Goal: Information Seeking & Learning: Learn about a topic

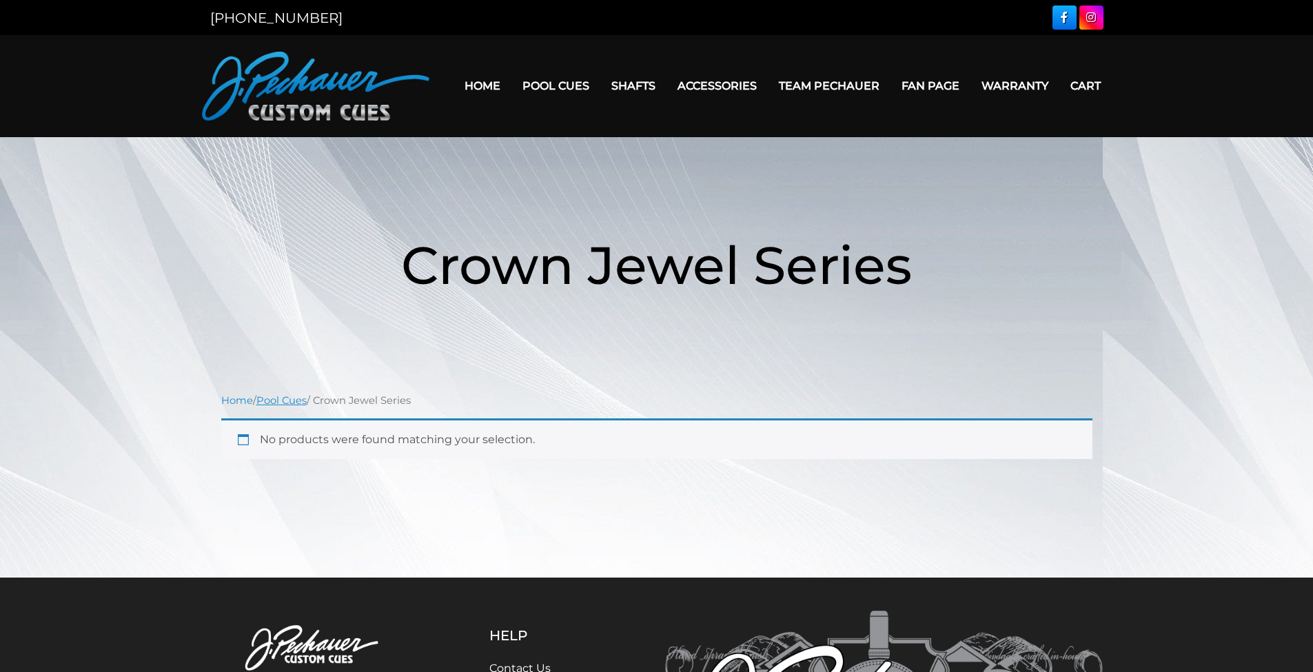
click at [296, 394] on link "Pool Cues" at bounding box center [281, 400] width 50 height 12
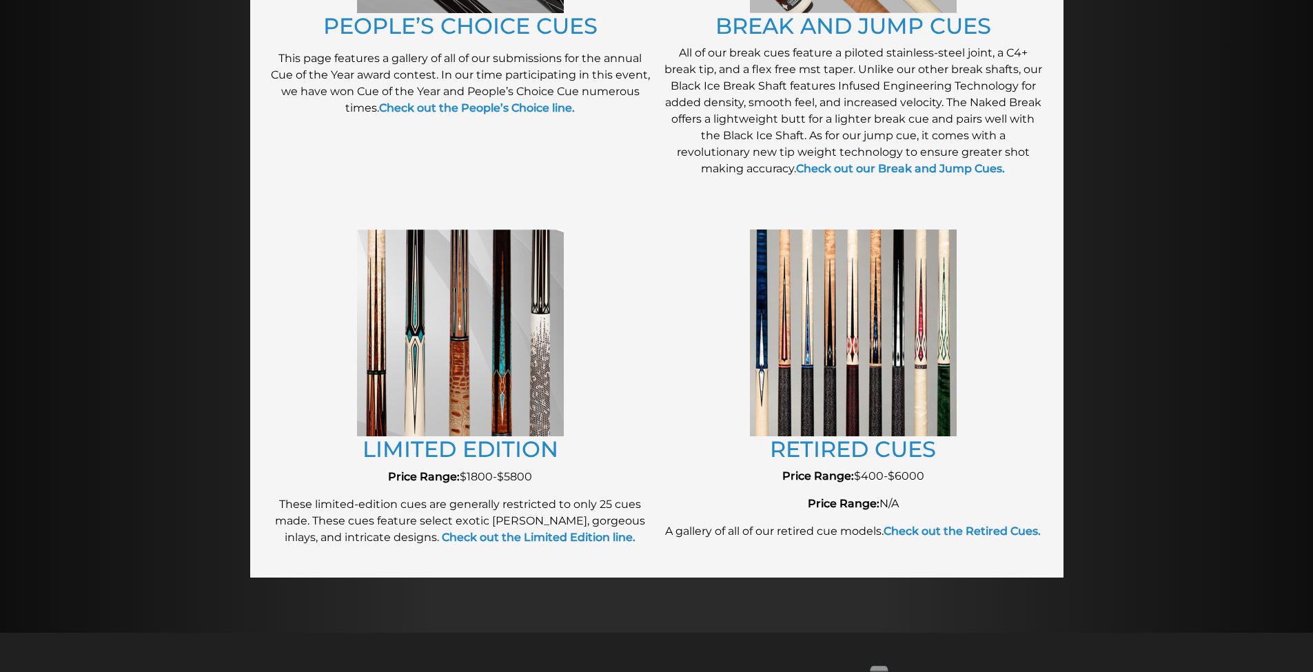
scroll to position [1355, 0]
click at [512, 404] on img at bounding box center [460, 332] width 207 height 207
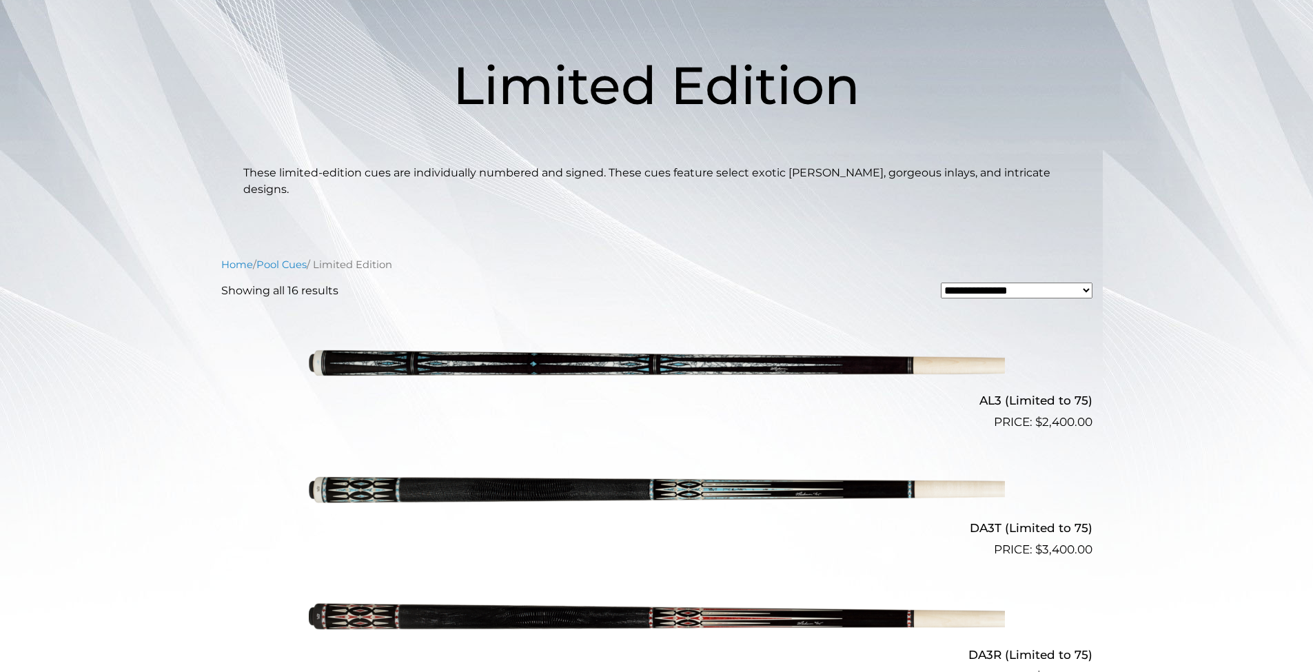
scroll to position [176, 0]
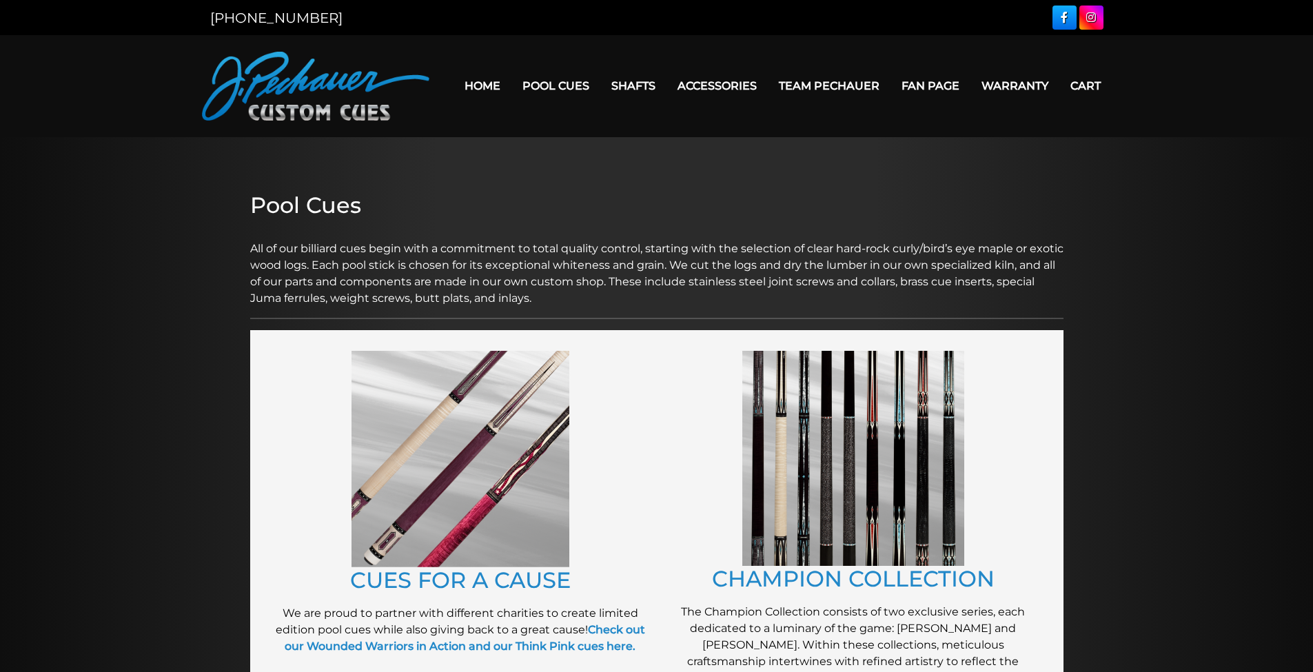
scroll to position [1355, 0]
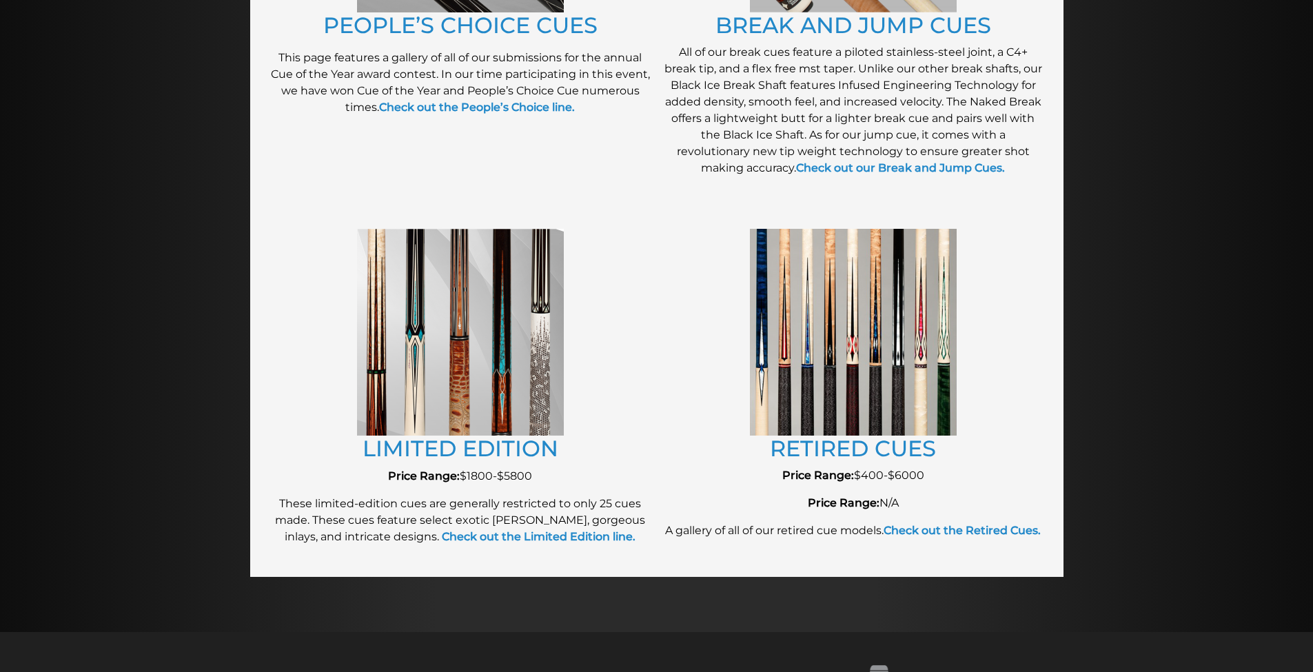
click at [794, 339] on img at bounding box center [853, 332] width 207 height 206
click at [880, 452] on link "RETIRED CUES" at bounding box center [853, 448] width 166 height 27
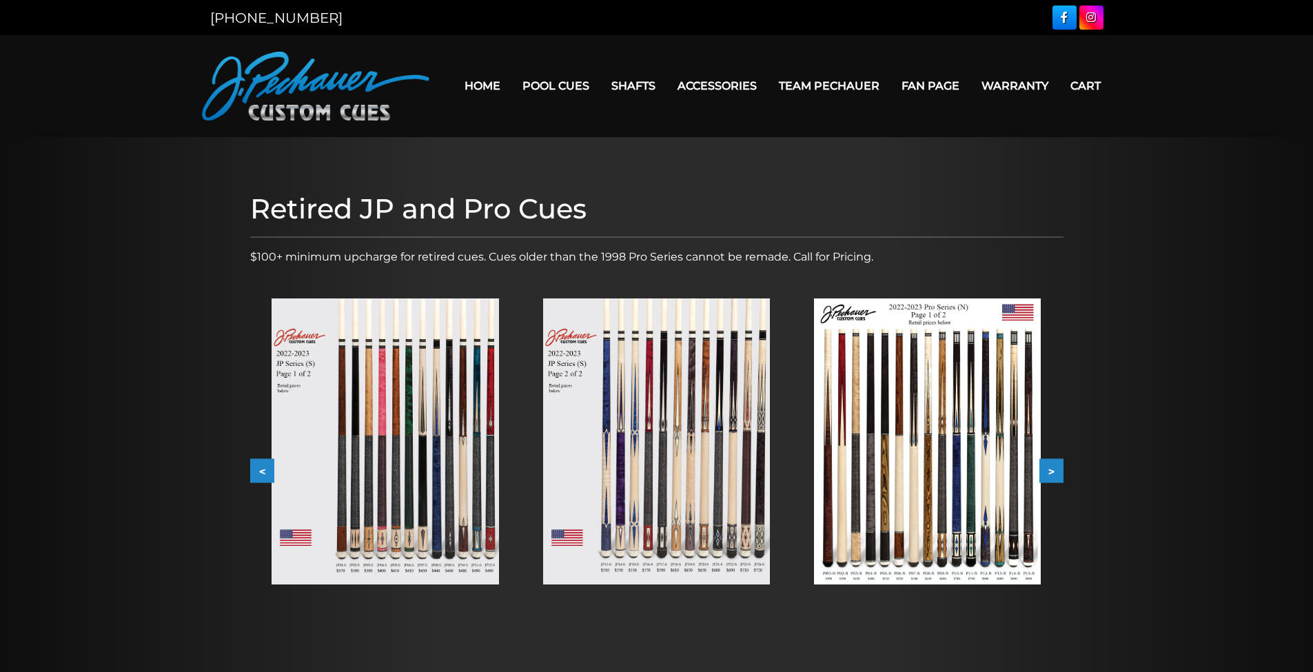
click at [630, 443] on img at bounding box center [656, 441] width 227 height 286
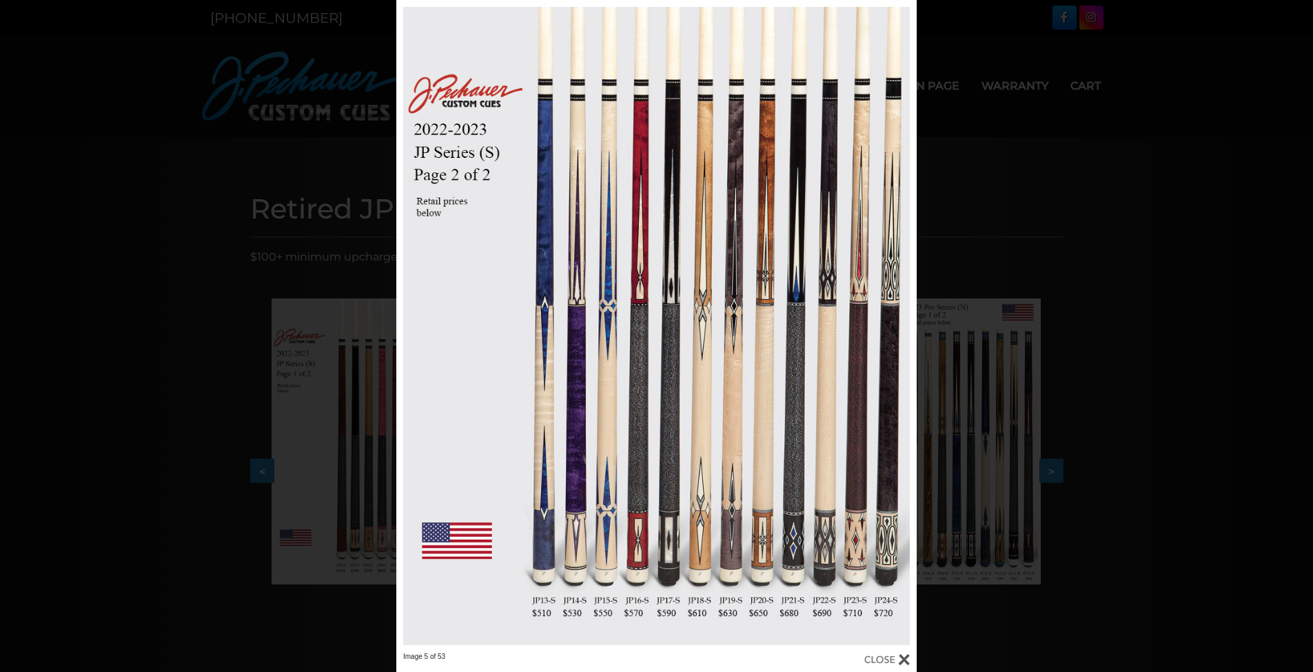
click at [905, 655] on div at bounding box center [886, 659] width 45 height 15
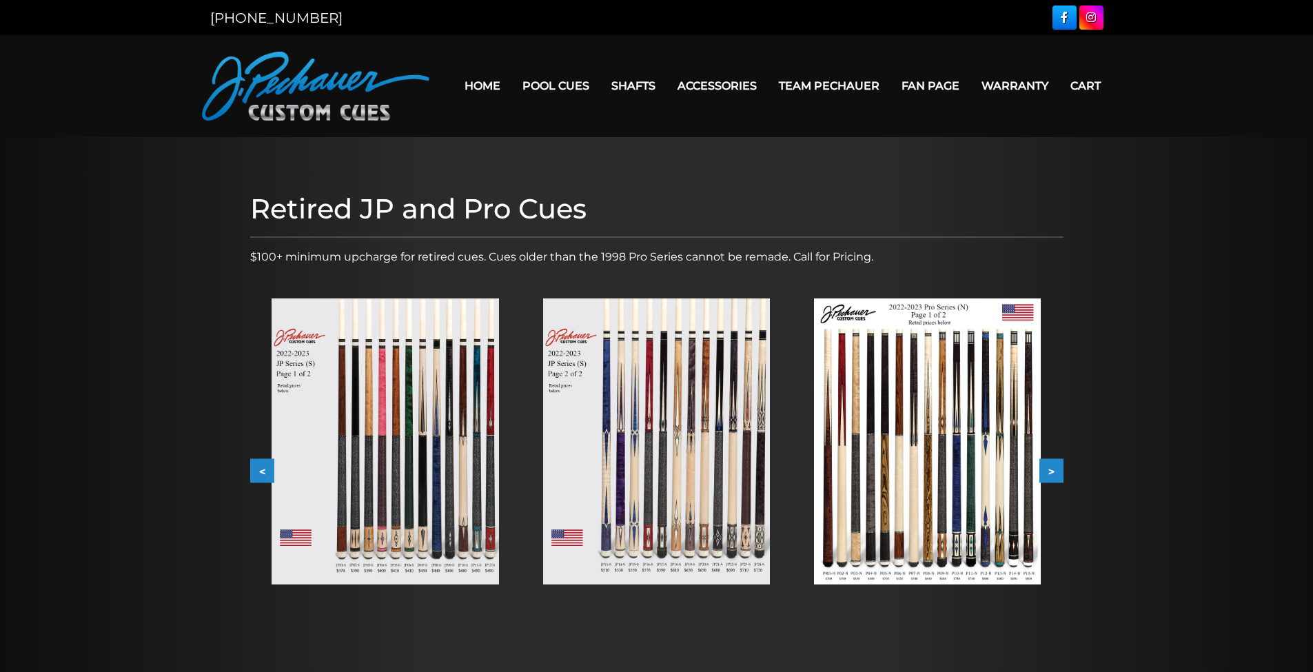
click at [1057, 468] on button ">" at bounding box center [1052, 471] width 24 height 24
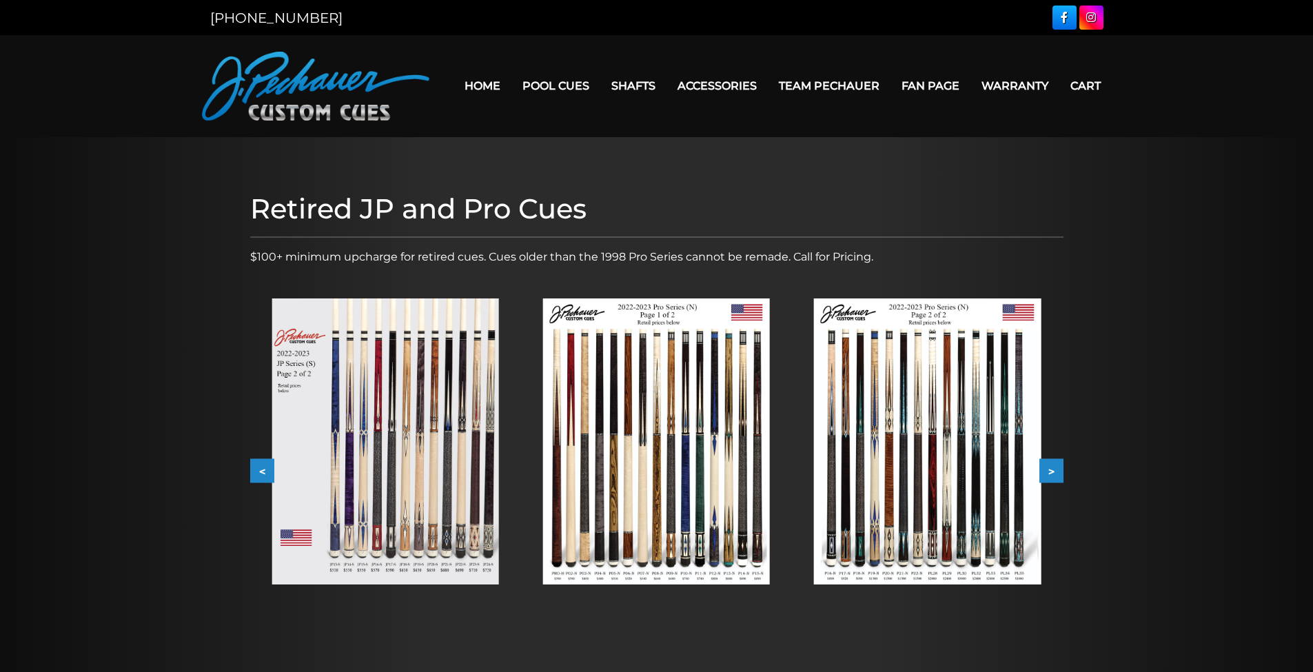
click at [1013, 481] on img at bounding box center [927, 441] width 227 height 286
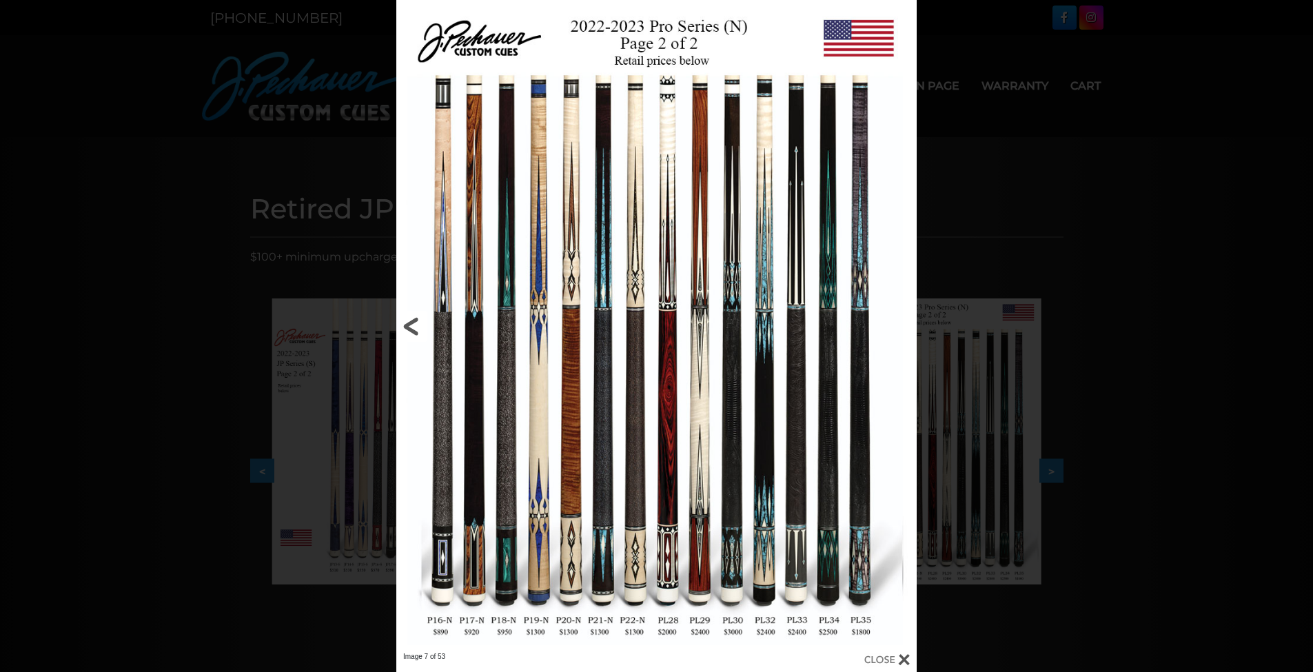
click at [415, 325] on link at bounding box center [513, 326] width 234 height 652
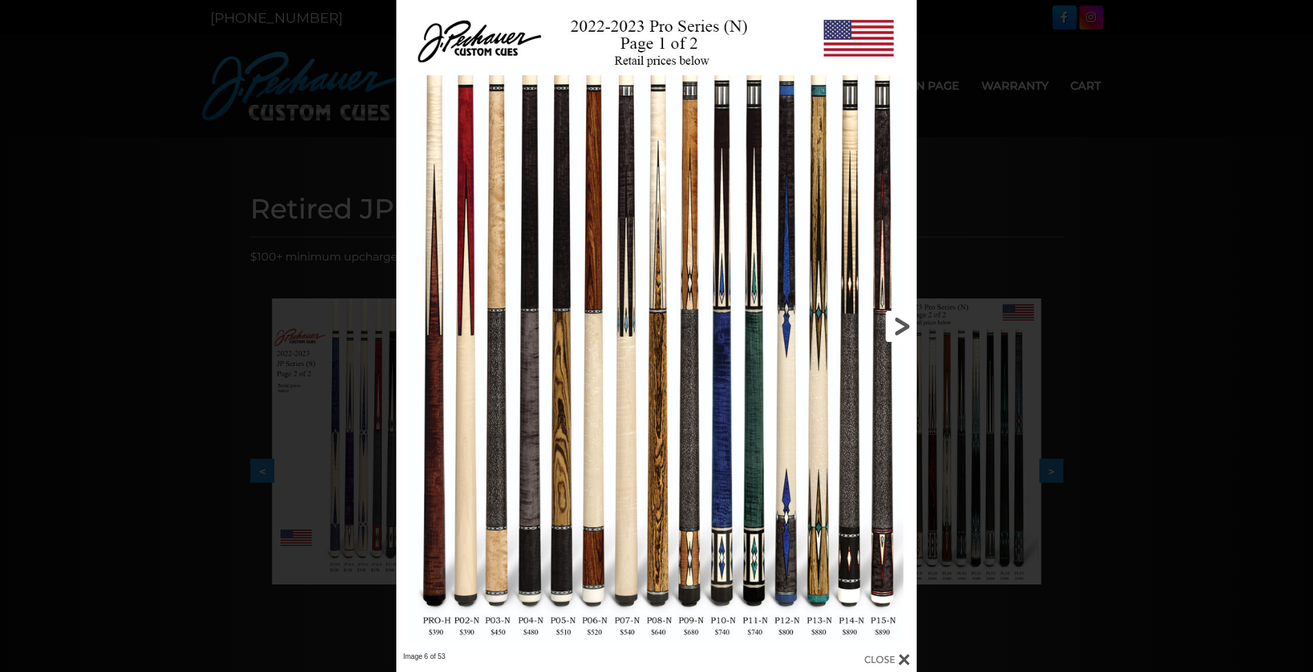
click at [900, 327] on link at bounding box center [799, 326] width 234 height 652
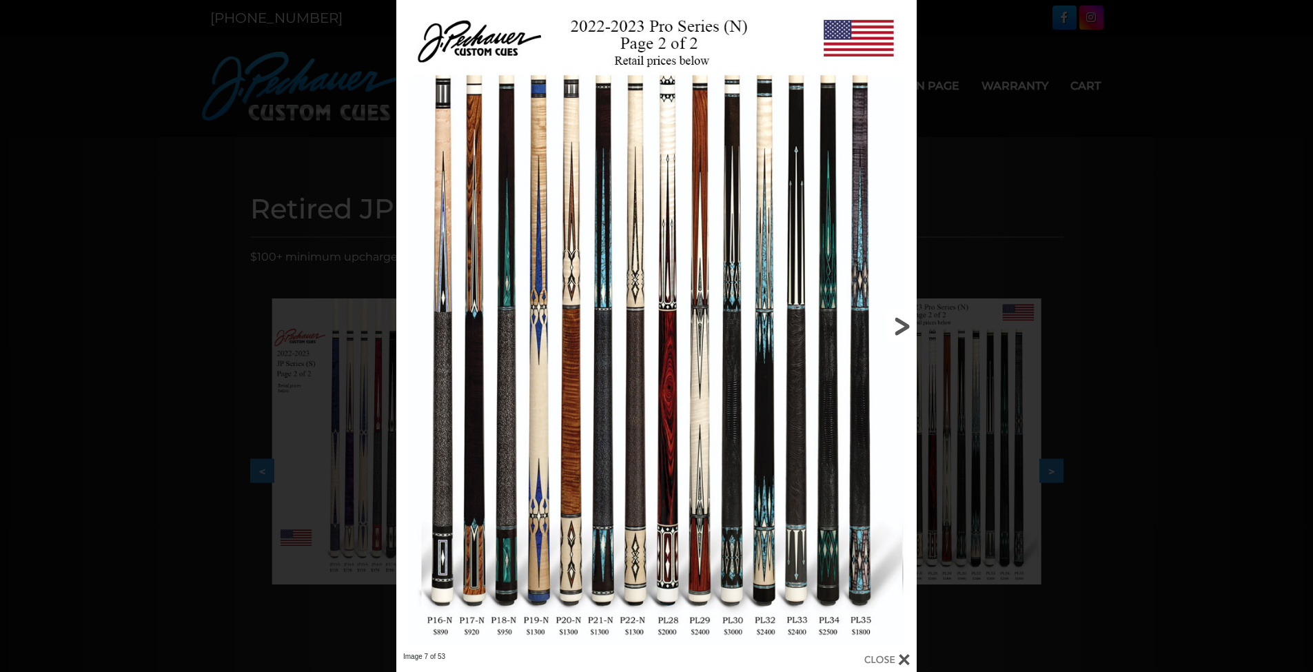
click at [900, 327] on link at bounding box center [799, 326] width 234 height 652
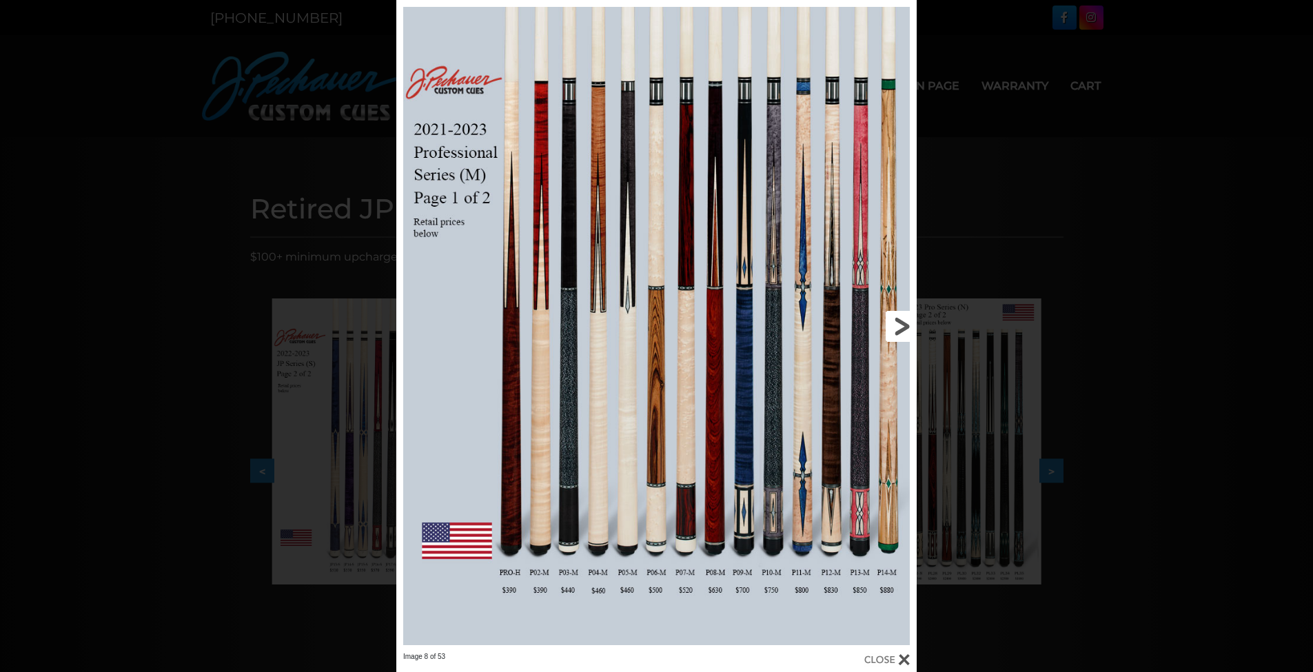
click at [900, 327] on link at bounding box center [799, 326] width 234 height 652
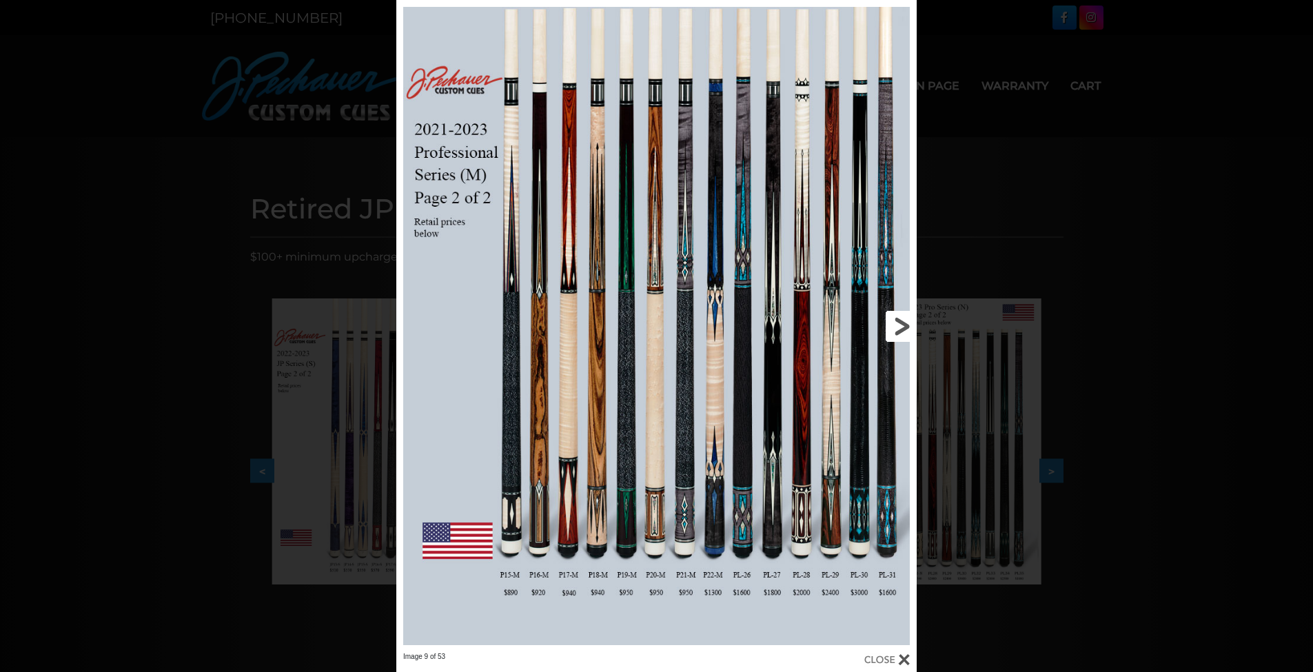
click at [900, 327] on link at bounding box center [799, 326] width 234 height 652
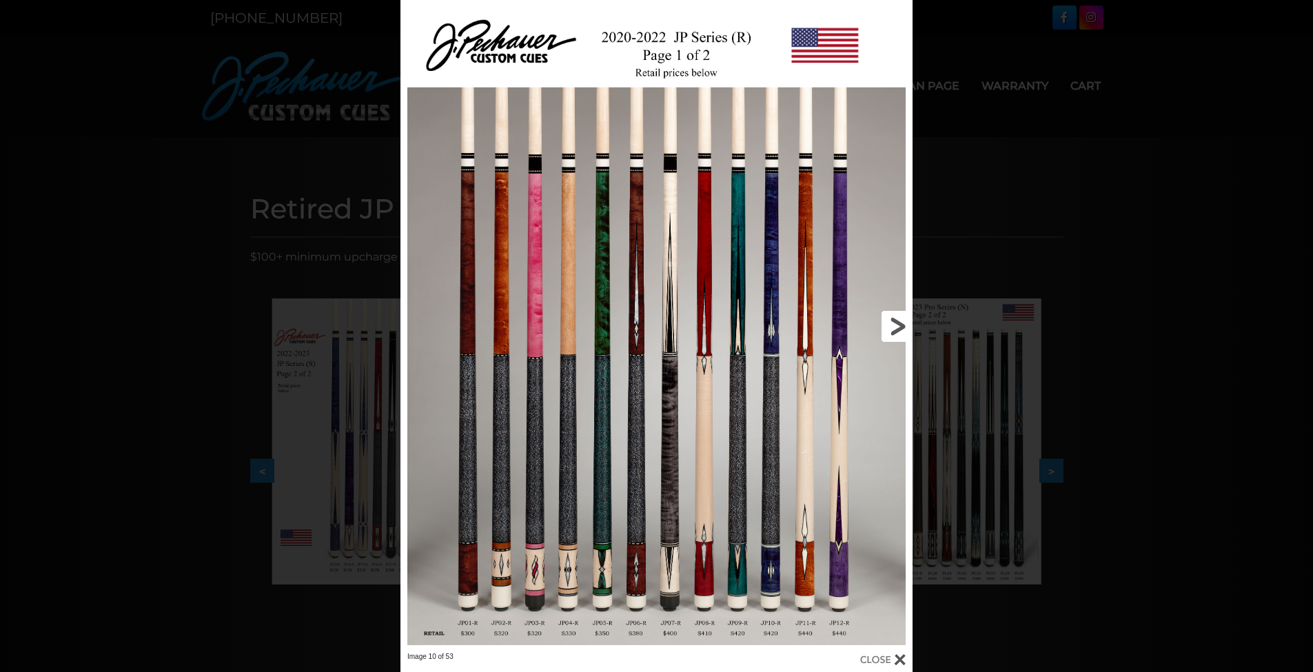
click at [900, 327] on link at bounding box center [797, 326] width 230 height 652
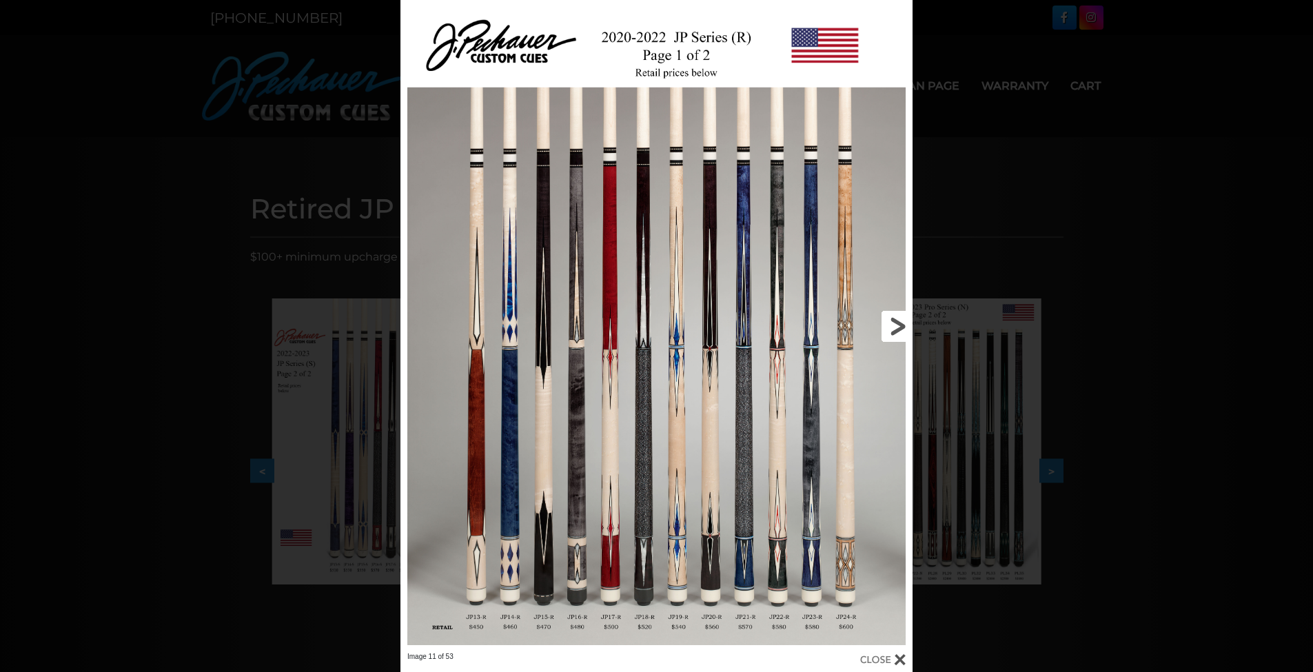
click at [900, 327] on link at bounding box center [797, 326] width 230 height 652
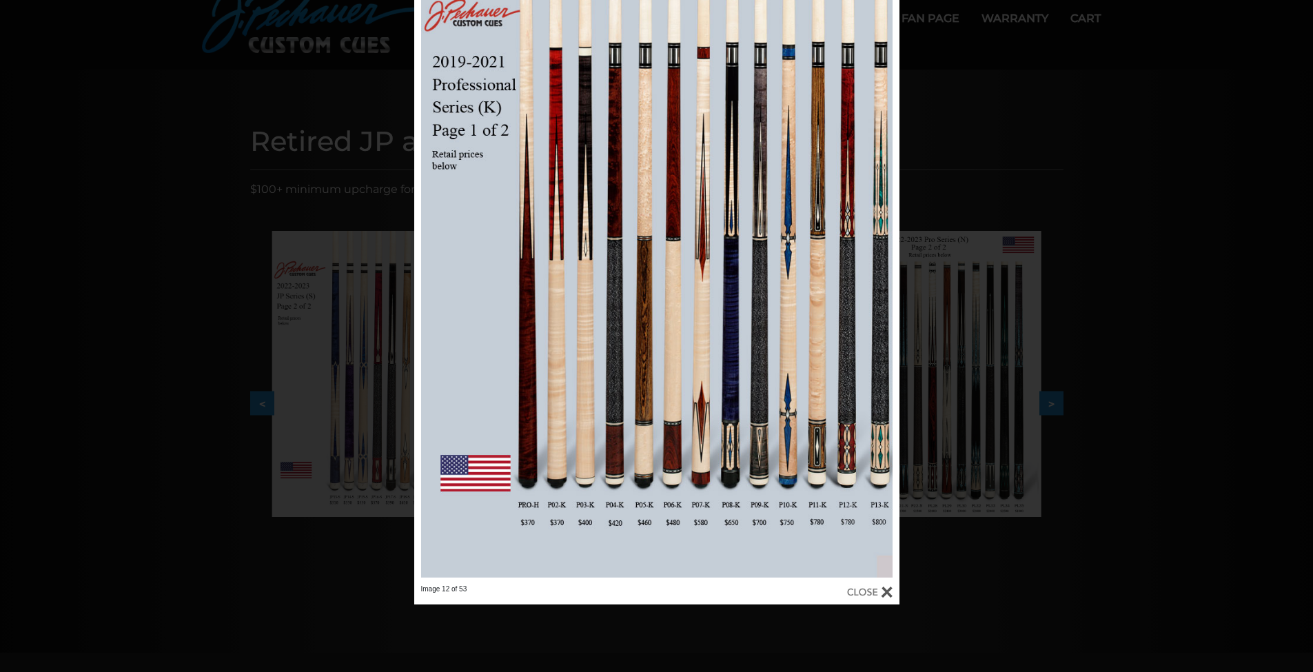
scroll to position [69, 0]
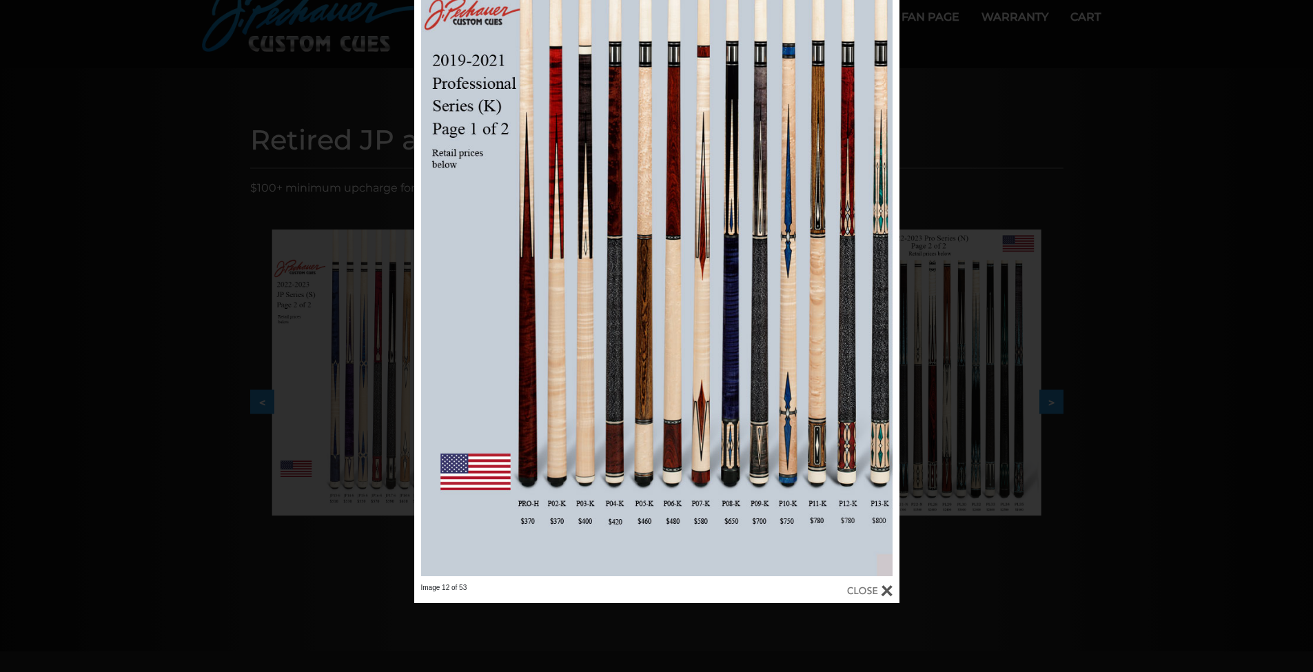
click at [871, 589] on div at bounding box center [869, 590] width 45 height 15
